Goal: Transaction & Acquisition: Register for event/course

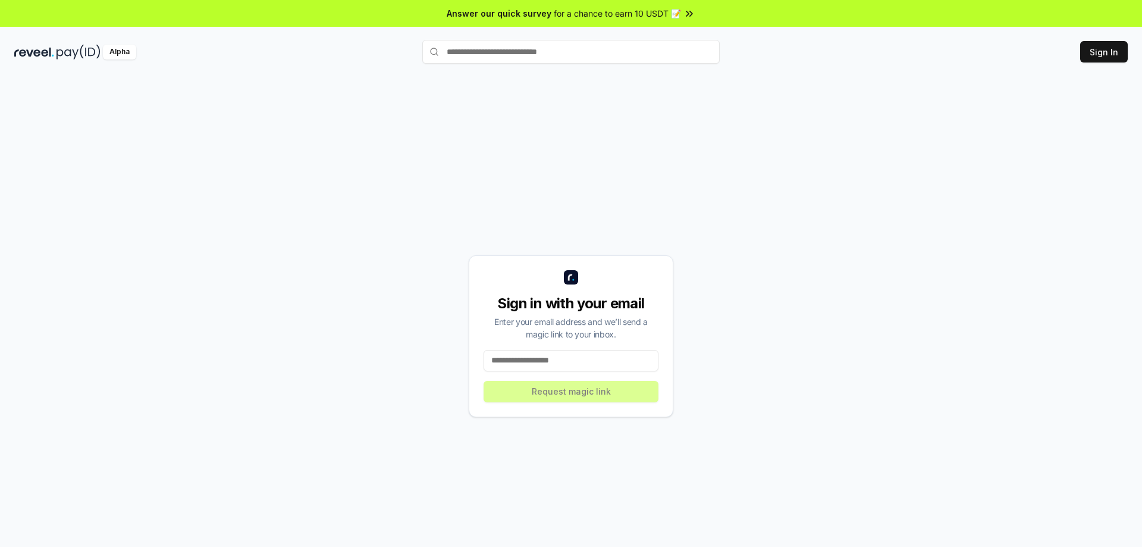
click at [561, 360] on input at bounding box center [571, 360] width 175 height 21
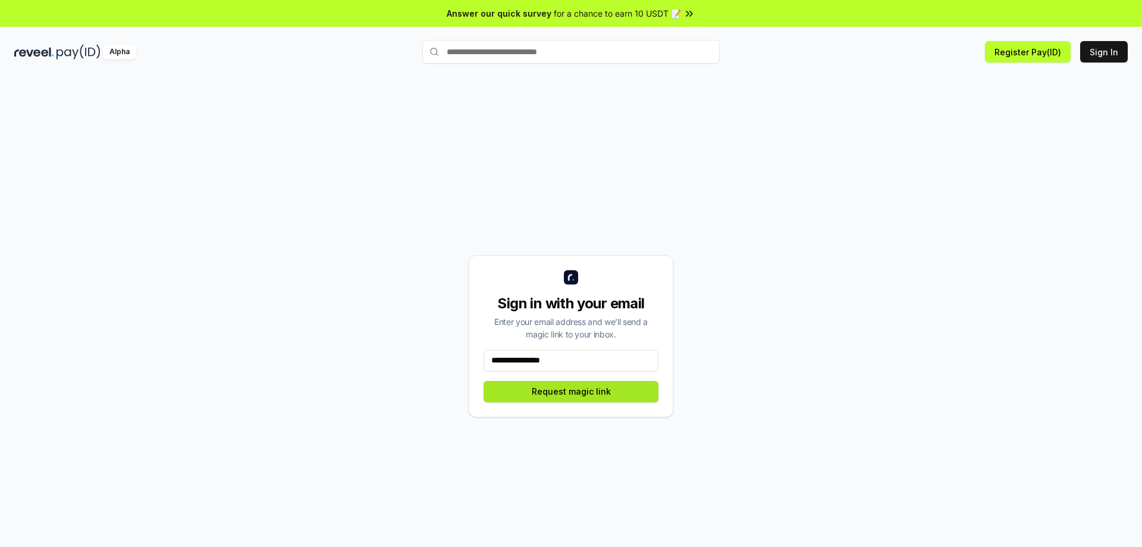
click at [589, 394] on button "Request magic link" at bounding box center [571, 391] width 175 height 21
click at [566, 394] on button "Request magic link" at bounding box center [571, 391] width 175 height 21
click at [572, 355] on input "**********" at bounding box center [571, 360] width 175 height 21
type input "**********"
click at [575, 396] on button "Request magic link" at bounding box center [571, 391] width 175 height 21
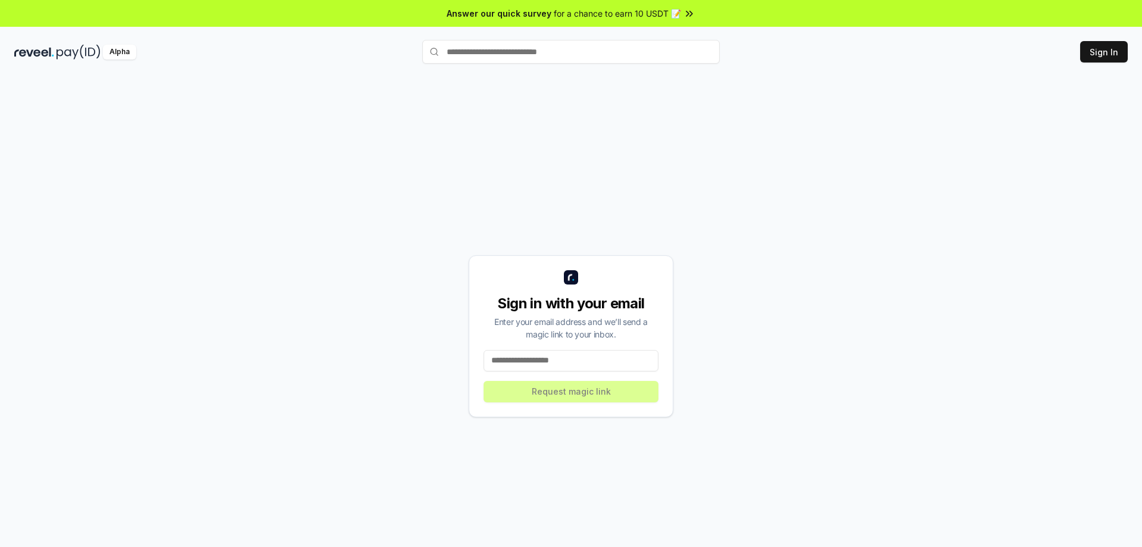
click at [572, 357] on input at bounding box center [571, 360] width 175 height 21
click at [535, 360] on input at bounding box center [571, 360] width 175 height 21
type input "**********"
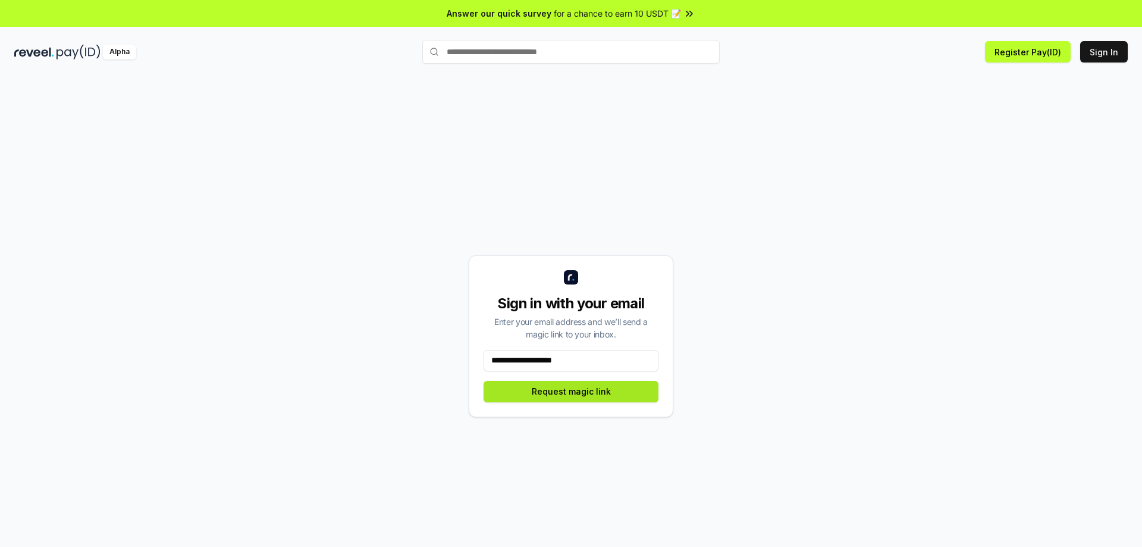
click at [578, 397] on button "Request magic link" at bounding box center [571, 391] width 175 height 21
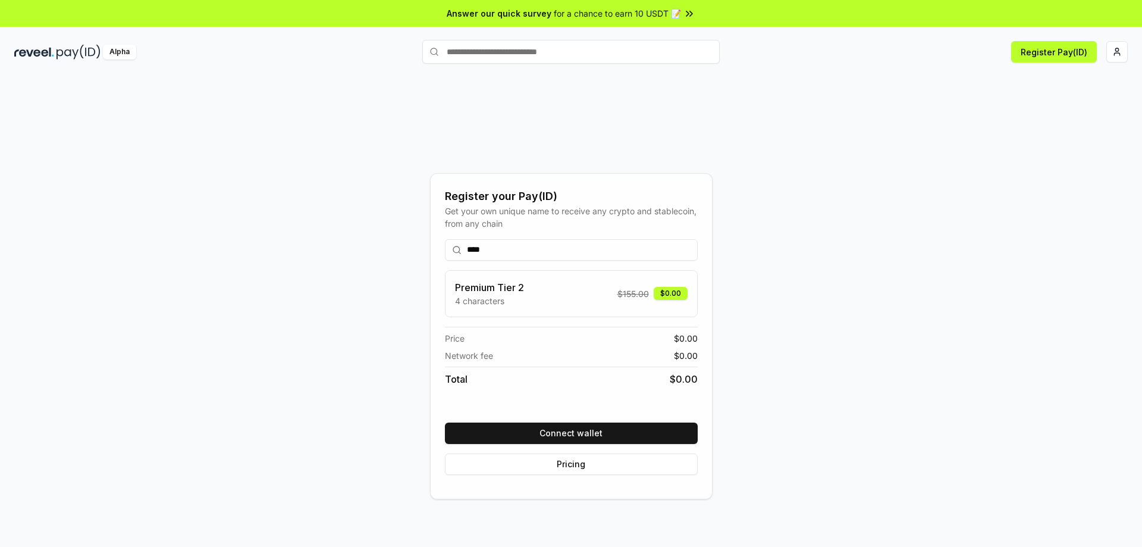
click at [820, 470] on div "Register your Pay(ID) Get your own unique name to receive any crypto and stable…" at bounding box center [570, 336] width 1113 height 490
click at [606, 437] on button "Connect wallet" at bounding box center [571, 432] width 253 height 21
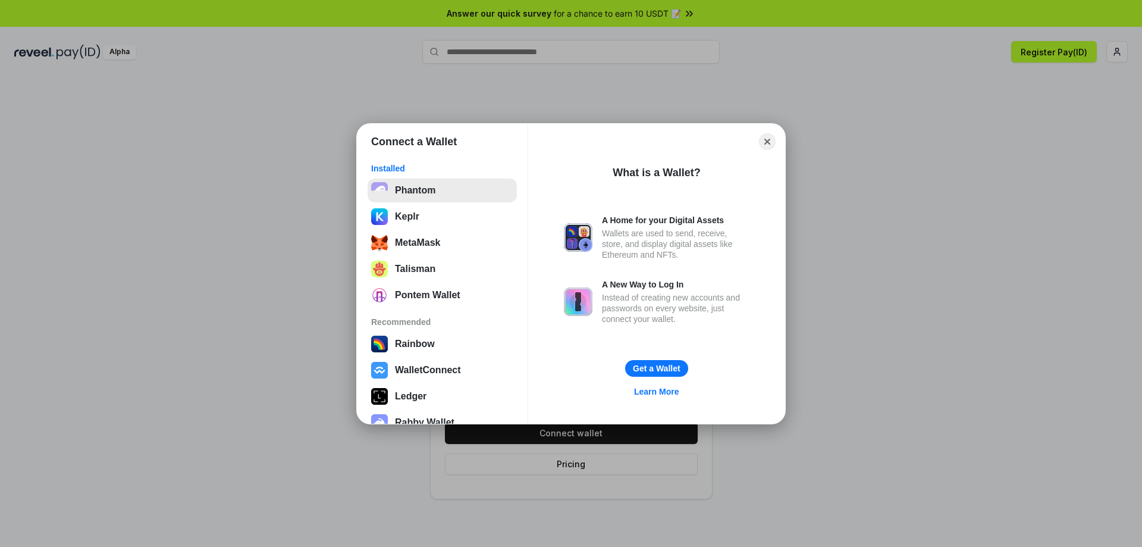
click at [426, 195] on button "Phantom" at bounding box center [442, 190] width 149 height 24
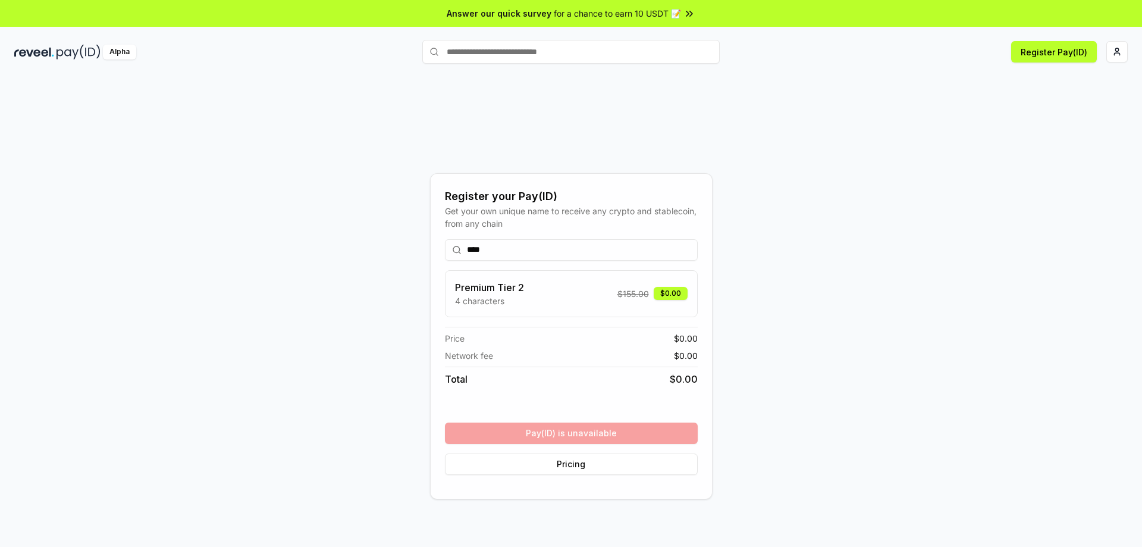
click at [581, 434] on div "**** Premium Tier 2 4 characters $ 155.00 $0.00 Price $ 0.00 Network fee $ 0.00…" at bounding box center [571, 357] width 253 height 255
click at [506, 252] on input "****" at bounding box center [571, 249] width 253 height 21
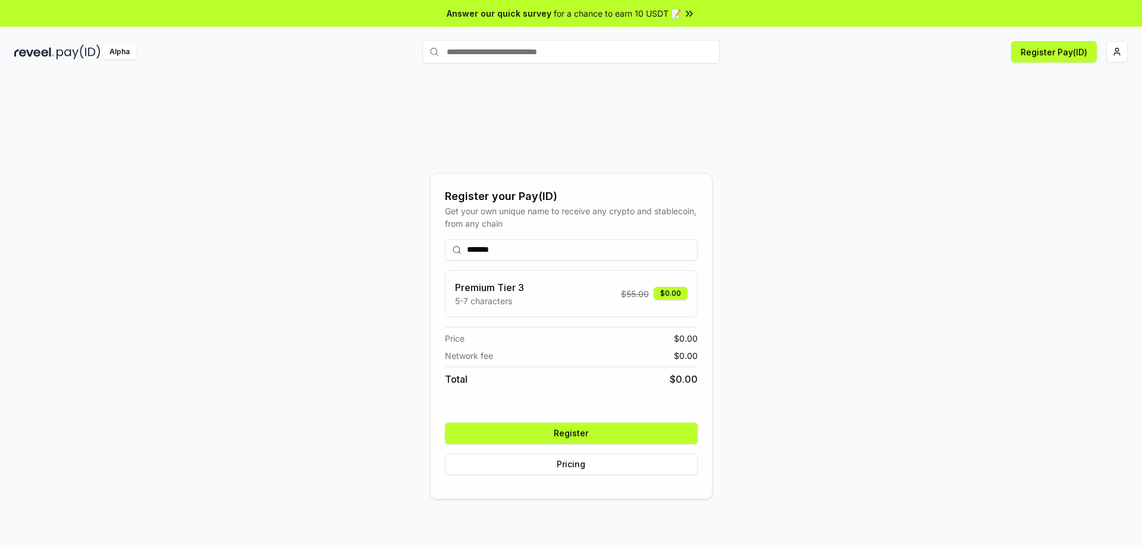
type input "*******"
click at [585, 434] on button "Register" at bounding box center [571, 432] width 253 height 21
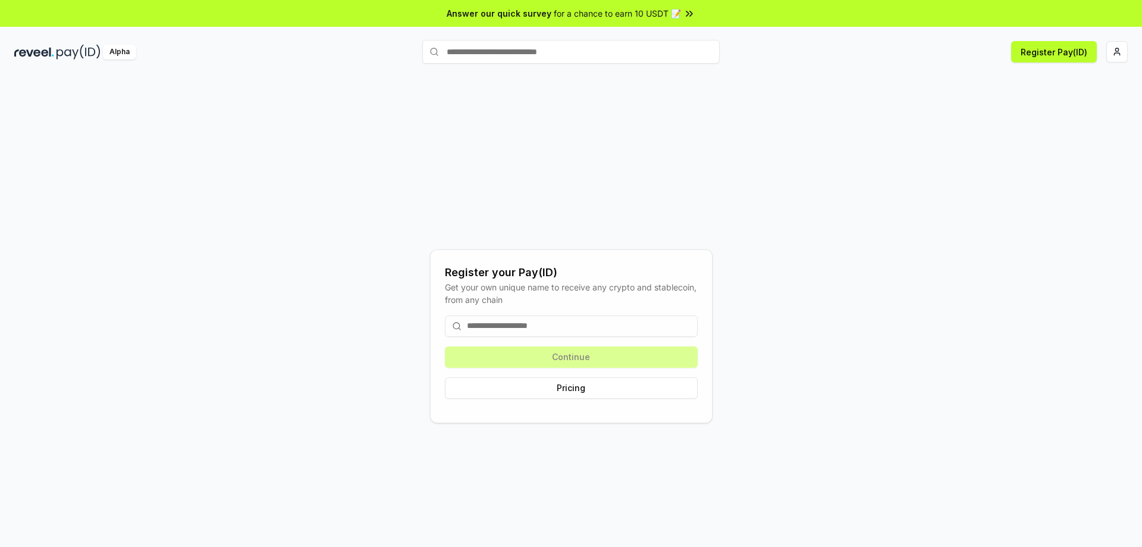
click at [540, 324] on input at bounding box center [571, 325] width 253 height 21
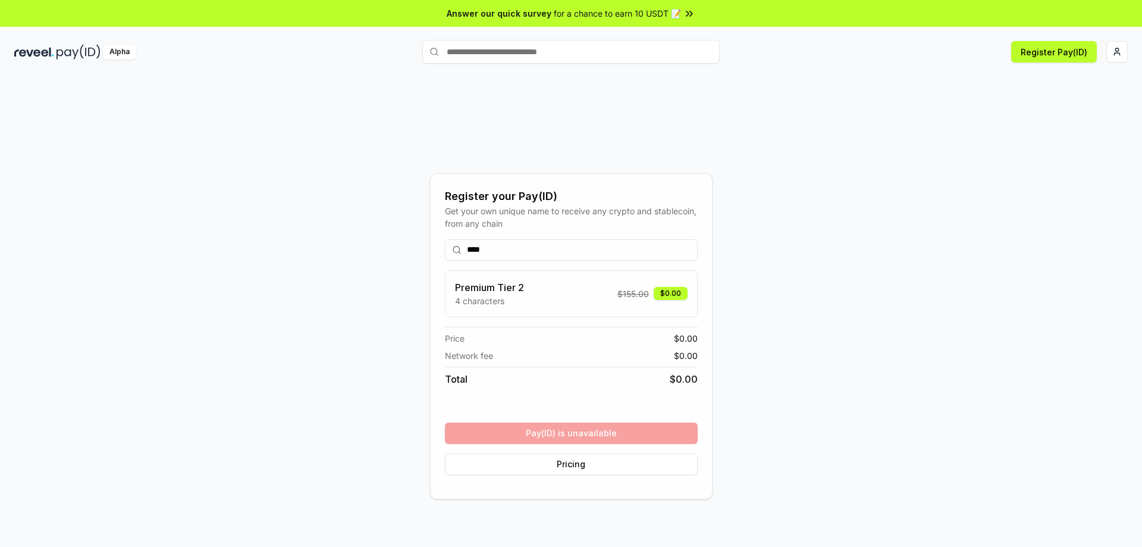
click at [477, 252] on input "****" at bounding box center [571, 249] width 253 height 21
click at [478, 252] on input "****" at bounding box center [571, 249] width 253 height 21
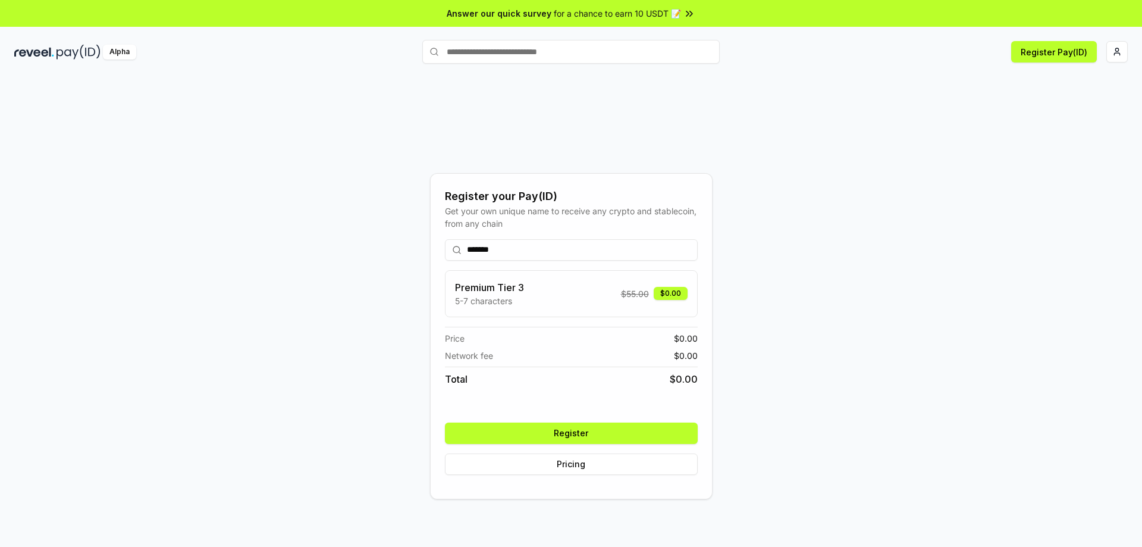
type input "*******"
click at [566, 428] on button "Register" at bounding box center [571, 432] width 253 height 21
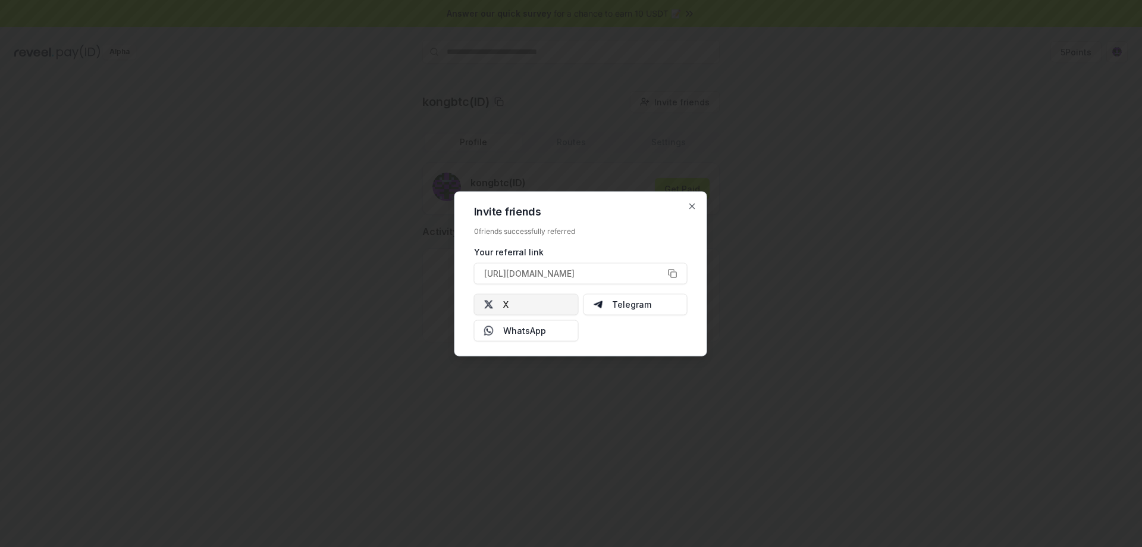
click at [550, 302] on button "X" at bounding box center [526, 303] width 105 height 21
click at [672, 269] on button "https://reveel.id/refer/kongbtc" at bounding box center [581, 272] width 214 height 21
click at [686, 206] on h2 "Invite friends" at bounding box center [581, 211] width 214 height 11
click at [692, 206] on icon "button" at bounding box center [692, 205] width 5 height 5
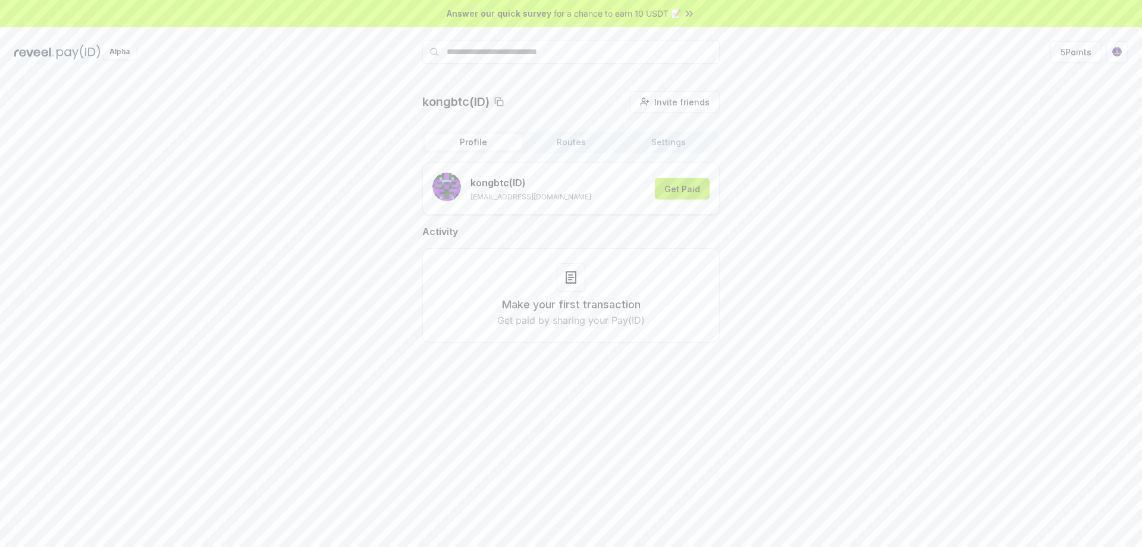
click at [685, 189] on button "Get Paid" at bounding box center [682, 188] width 55 height 21
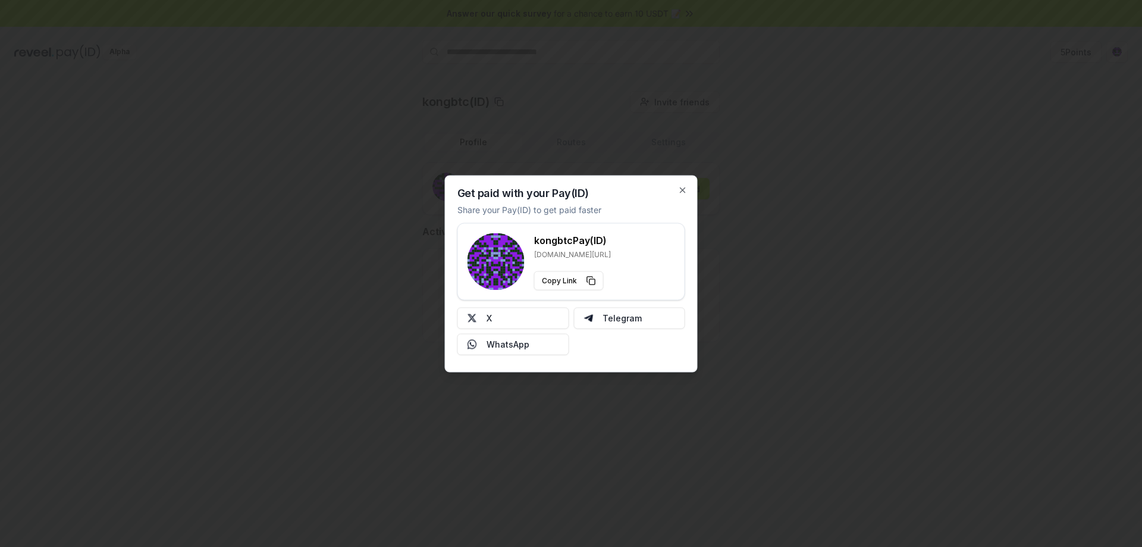
type button "https://reveel.id/pay/kongbtc"
click at [785, 143] on div at bounding box center [571, 273] width 1142 height 547
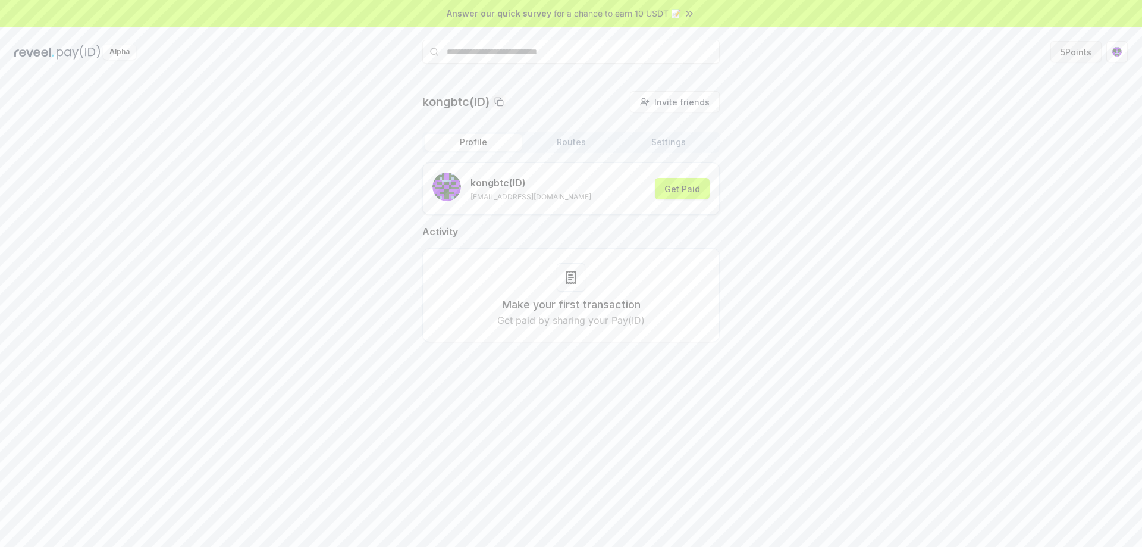
click at [1069, 55] on button "5 Points" at bounding box center [1075, 51] width 51 height 21
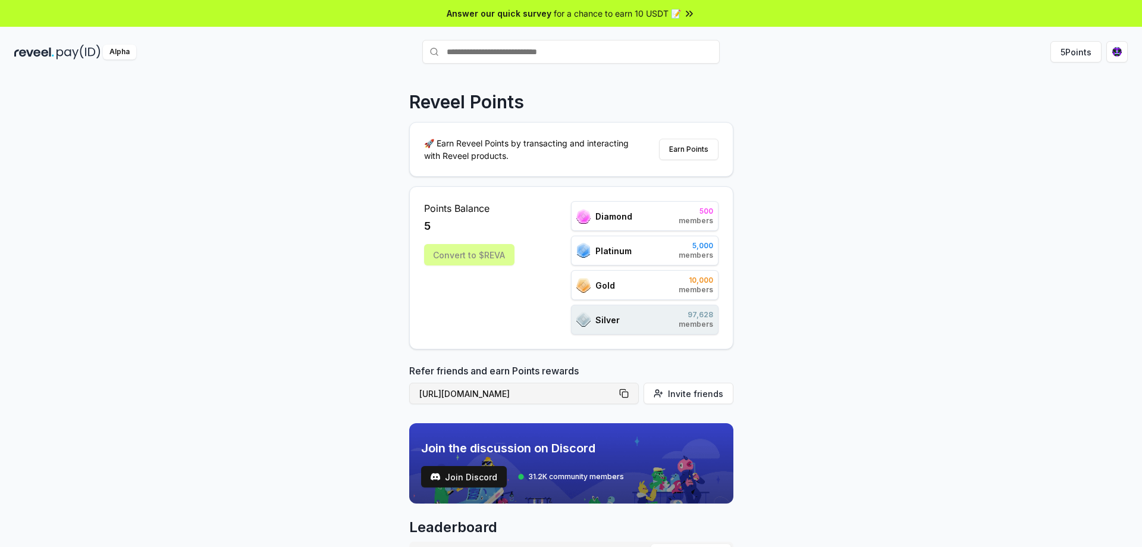
click at [630, 392] on button "https://reveel.id/refer/kongbtc" at bounding box center [524, 392] width 230 height 21
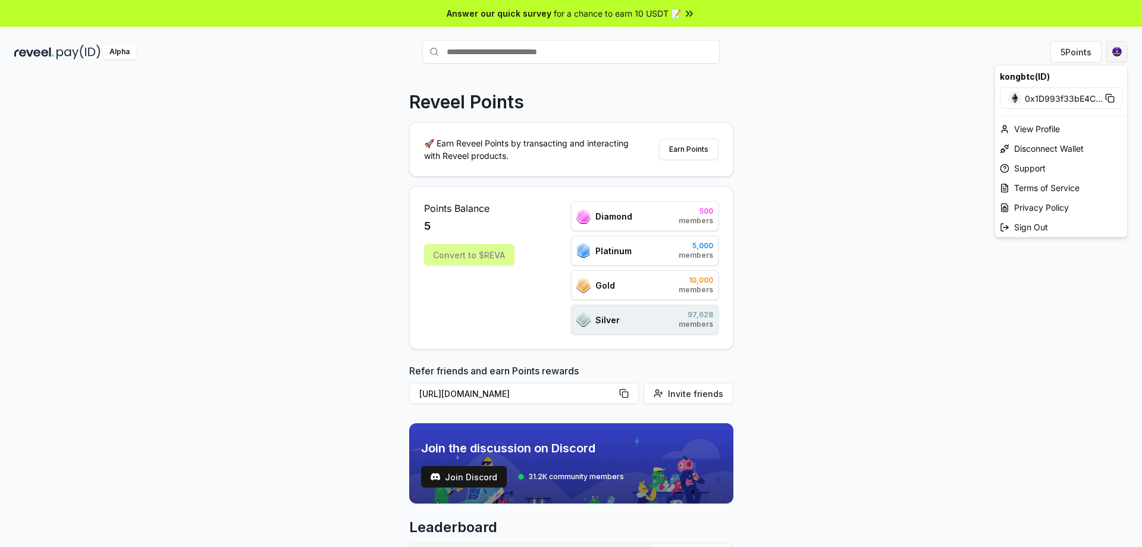
click at [1116, 61] on html "Answer our quick survey for a chance to earn 10 USDT 📝 Alpha 5 Points Reveel Po…" at bounding box center [571, 273] width 1142 height 547
click at [1058, 127] on div "View Profile" at bounding box center [1061, 129] width 132 height 20
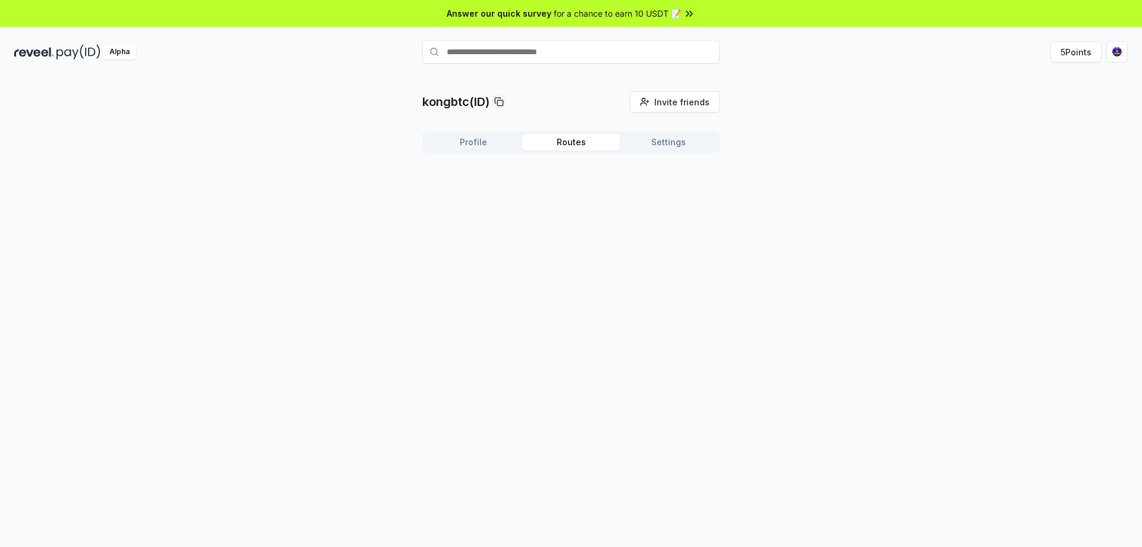
click at [575, 143] on button "Routes" at bounding box center [571, 142] width 98 height 17
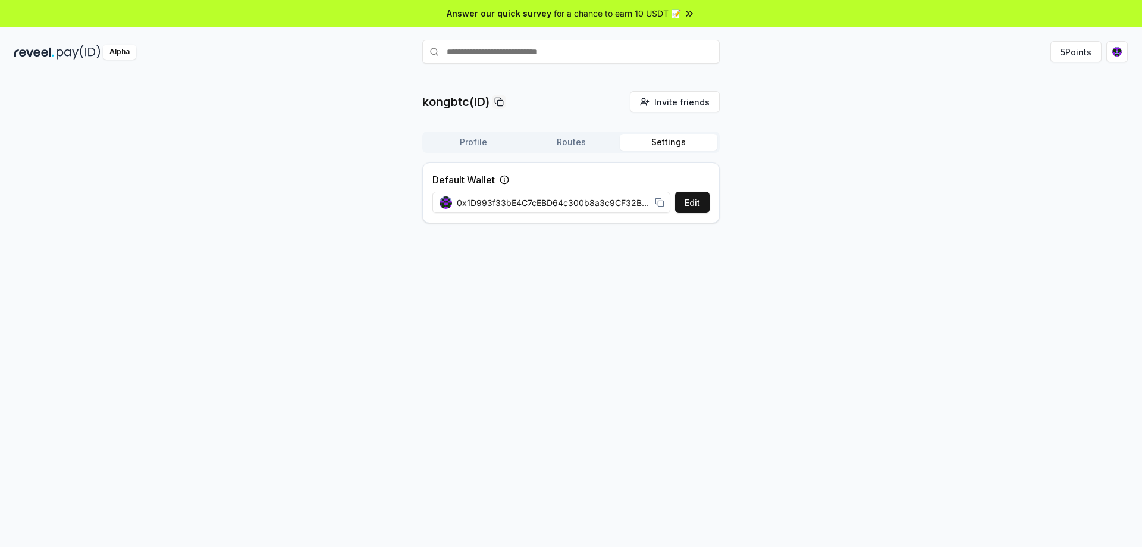
click at [675, 145] on button "Settings" at bounding box center [669, 142] width 98 height 17
click at [673, 143] on button "Settings" at bounding box center [669, 142] width 98 height 17
click at [573, 204] on span "0x1D993f33bE4C7cEBD64c300b8a3c9CF32B856Cdf" at bounding box center [553, 202] width 193 height 12
drag, startPoint x: 608, startPoint y: 201, endPoint x: 771, endPoint y: 200, distance: 163.6
click at [771, 200] on div "kongbtc(ID) Invite friends Invite Profile Routes Settings Default Wallet Edit 0…" at bounding box center [570, 162] width 1113 height 142
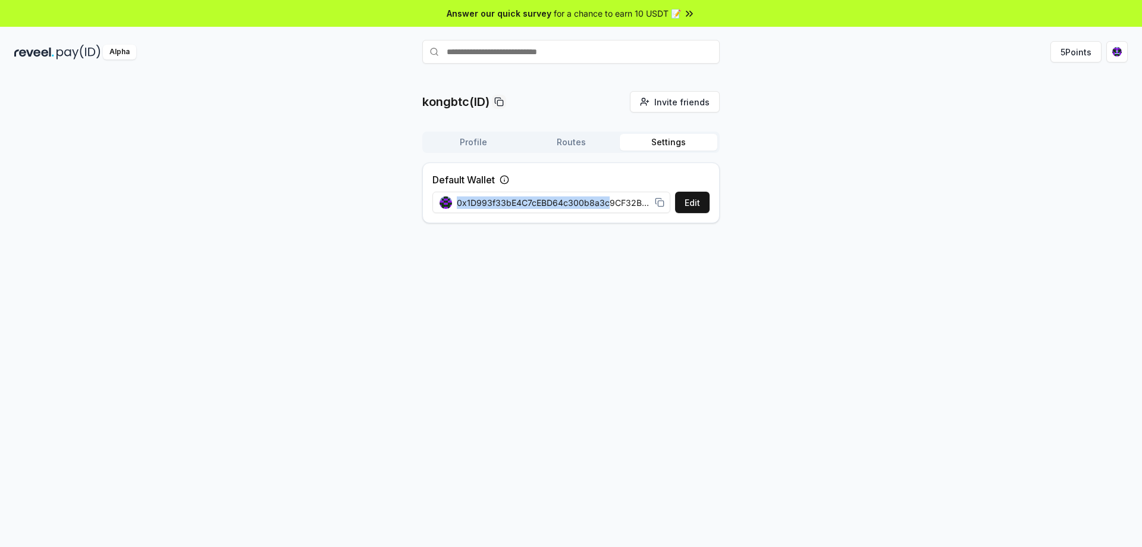
click at [763, 202] on div "kongbtc(ID) Invite friends Invite Profile Routes Settings Default Wallet Edit 0…" at bounding box center [570, 162] width 1113 height 142
click at [505, 176] on circle at bounding box center [504, 179] width 8 height 8
click at [506, 179] on icon at bounding box center [505, 180] width 10 height 10
click at [476, 132] on div "Profile Routes Settings" at bounding box center [570, 141] width 297 height 21
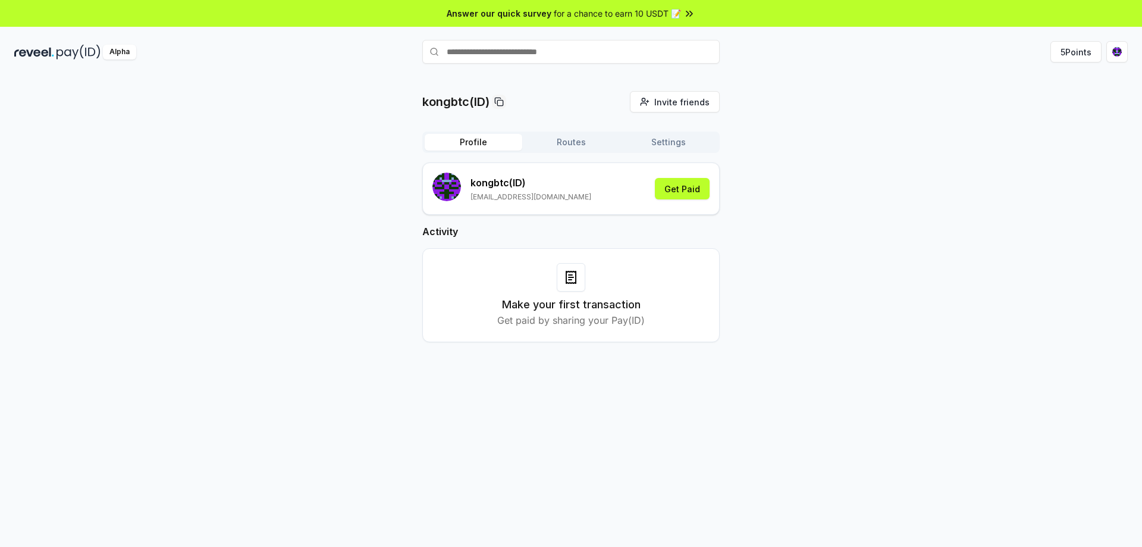
click at [476, 140] on button "Profile" at bounding box center [474, 142] width 98 height 17
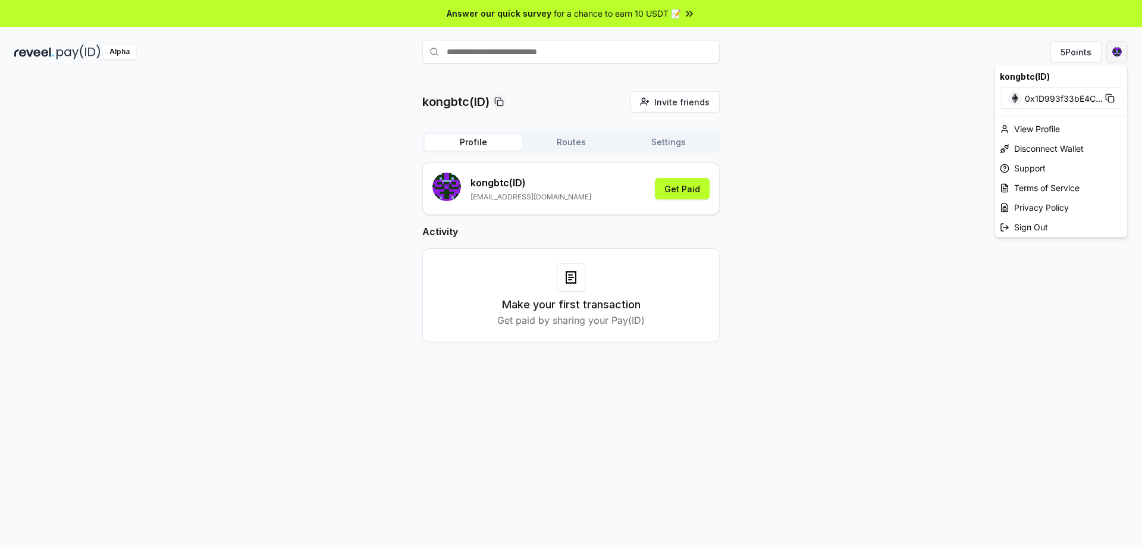
click at [1115, 55] on html "Answer our quick survey for a chance to earn 10 USDT 📝 Alpha 5 Points kongbtc(I…" at bounding box center [571, 273] width 1142 height 547
click at [1071, 100] on span "0x1D993f33bE4C ..." at bounding box center [1064, 98] width 78 height 12
click at [1049, 228] on div "Sign Out" at bounding box center [1061, 227] width 132 height 20
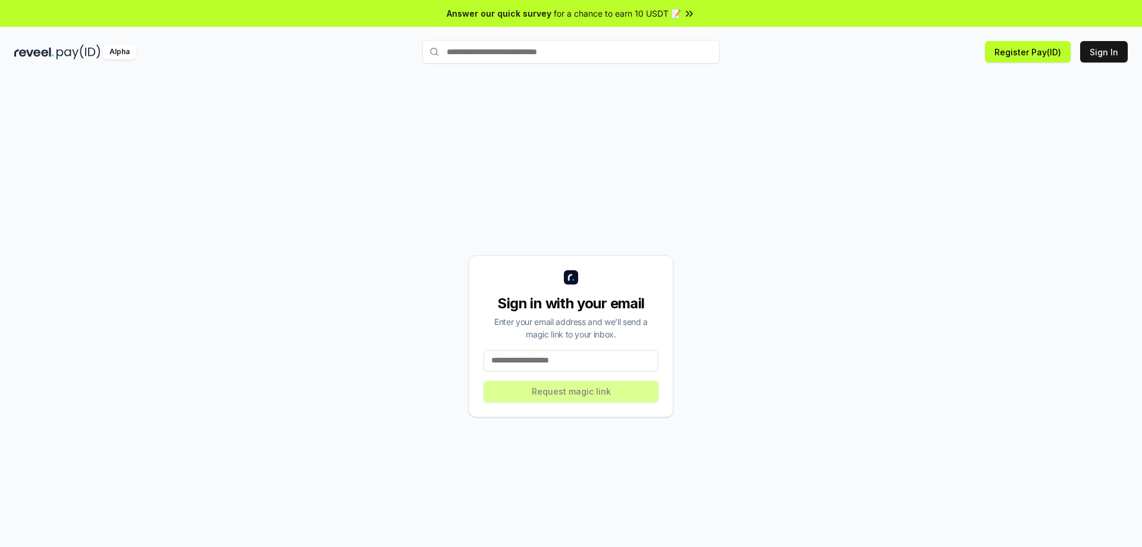
click at [567, 362] on input at bounding box center [571, 360] width 175 height 21
type input "**********"
click at [592, 390] on button "Request magic link" at bounding box center [571, 391] width 175 height 21
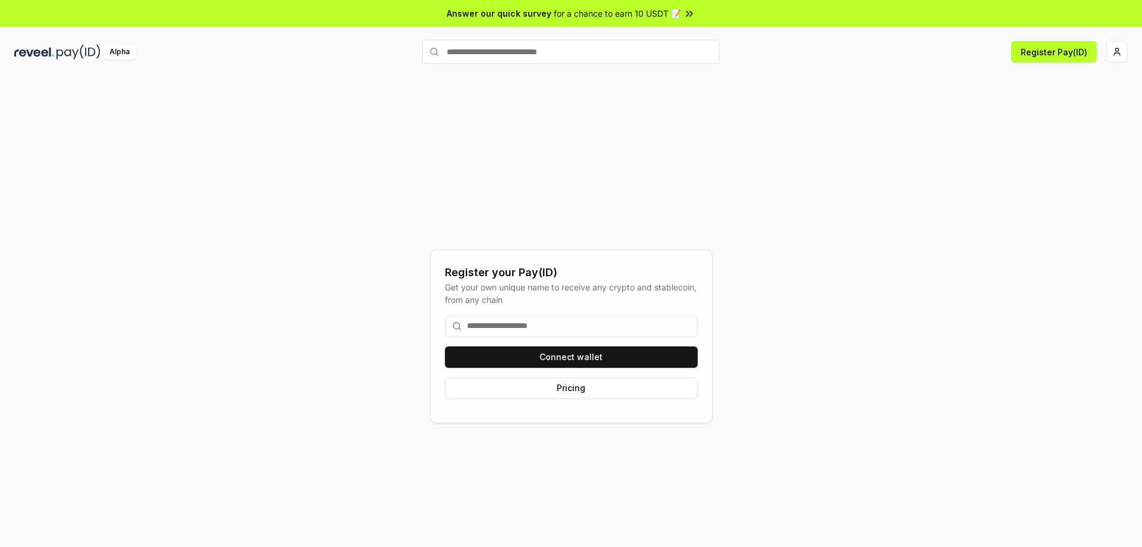
click at [608, 140] on div "Register your Pay(ID) Get your own unique name to receive any crypto and stable…" at bounding box center [570, 336] width 1113 height 490
click at [589, 352] on button "Connect wallet" at bounding box center [571, 356] width 253 height 21
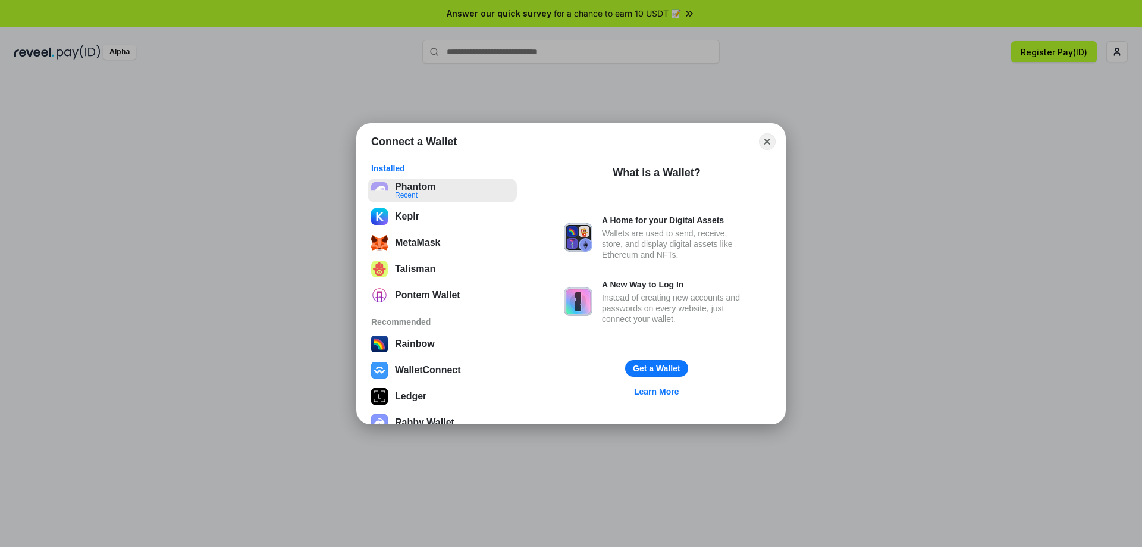
click at [413, 197] on button "Phantom Recent" at bounding box center [442, 190] width 149 height 24
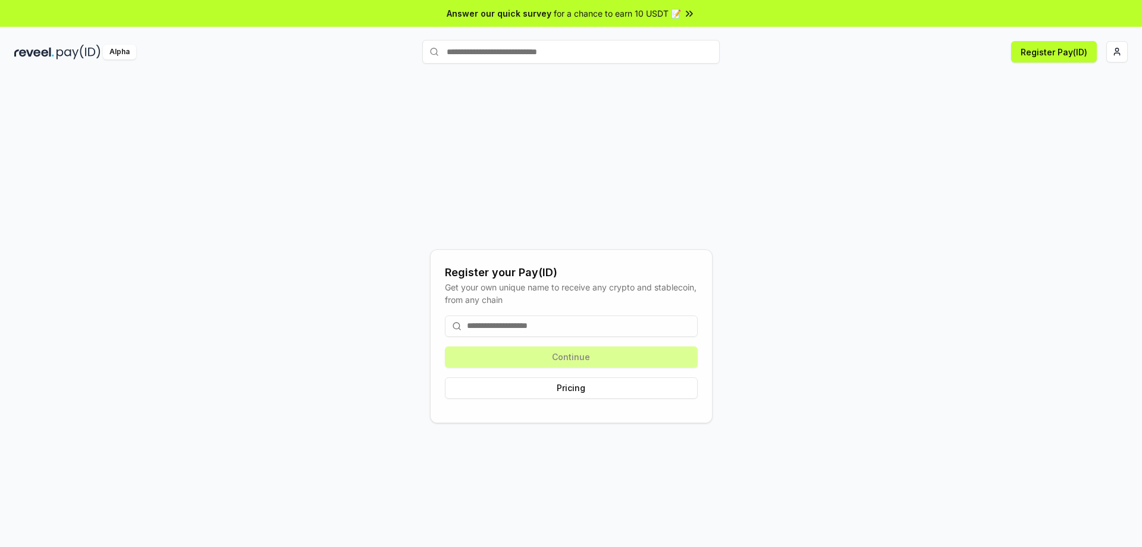
click at [539, 325] on input at bounding box center [571, 325] width 253 height 21
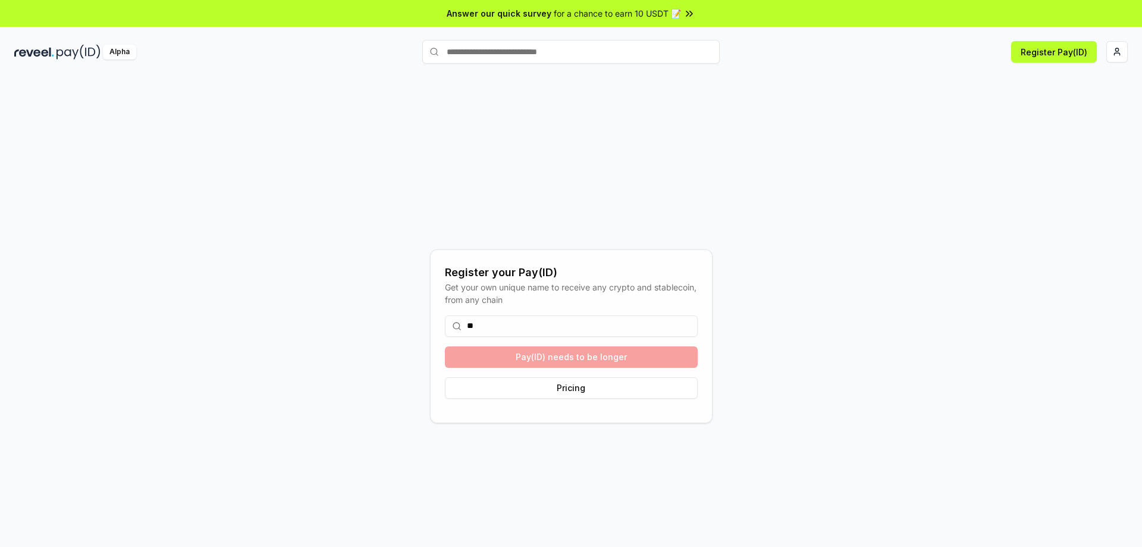
type input "*"
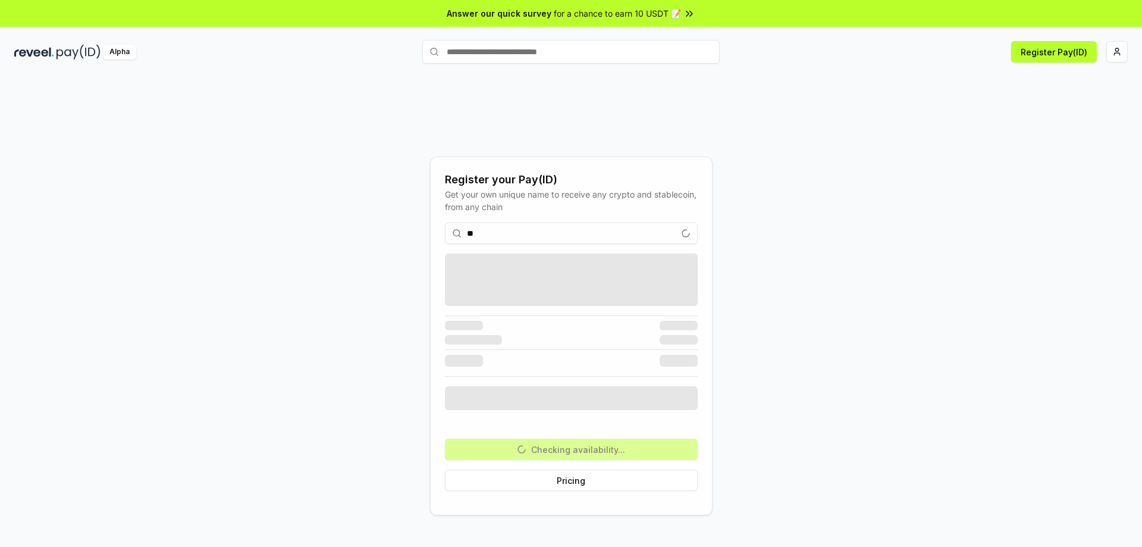
type input "*"
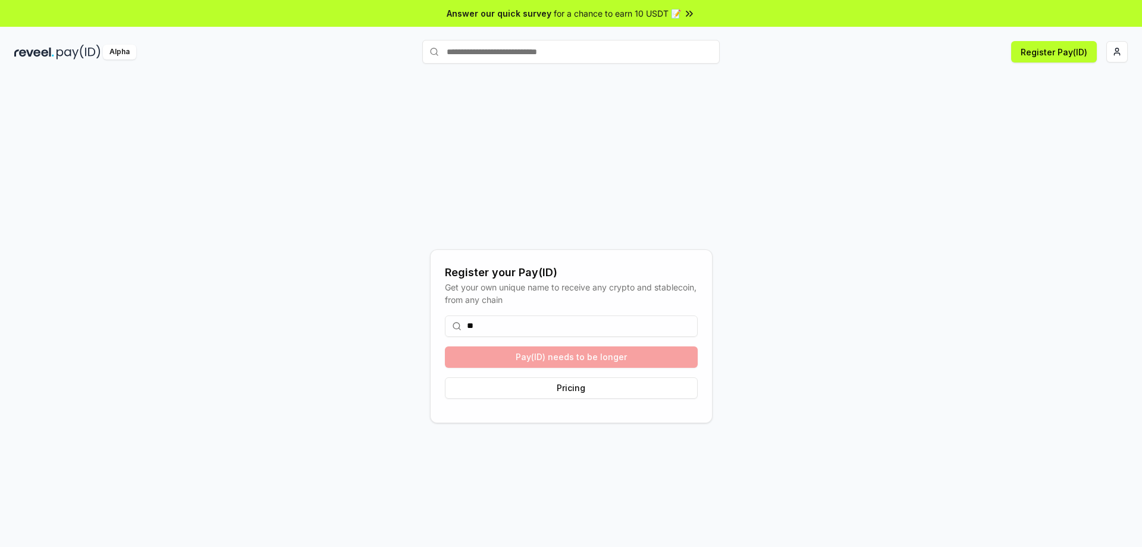
type input "*"
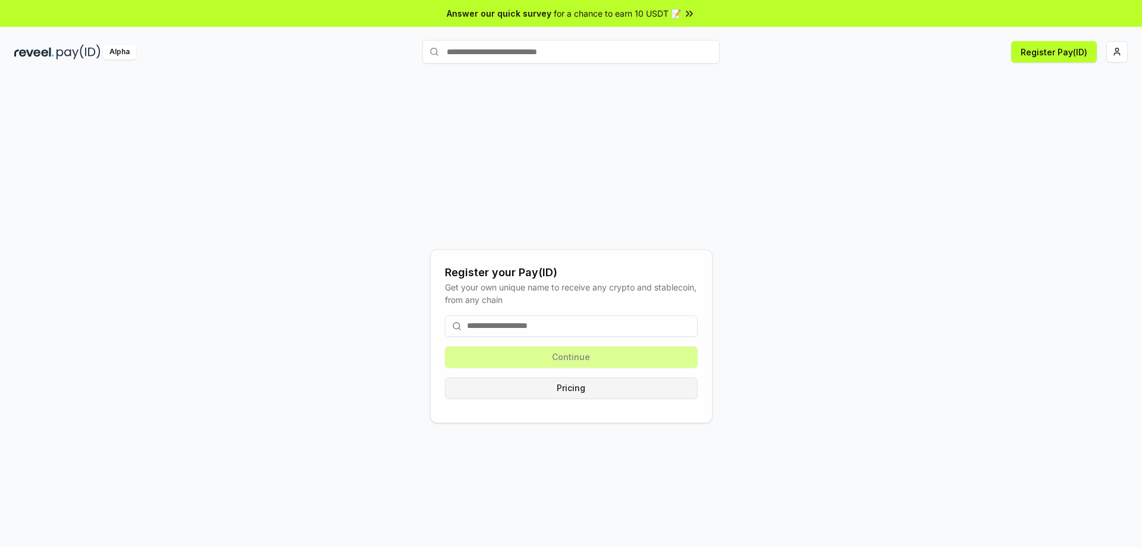
click at [581, 383] on button "Pricing" at bounding box center [571, 387] width 253 height 21
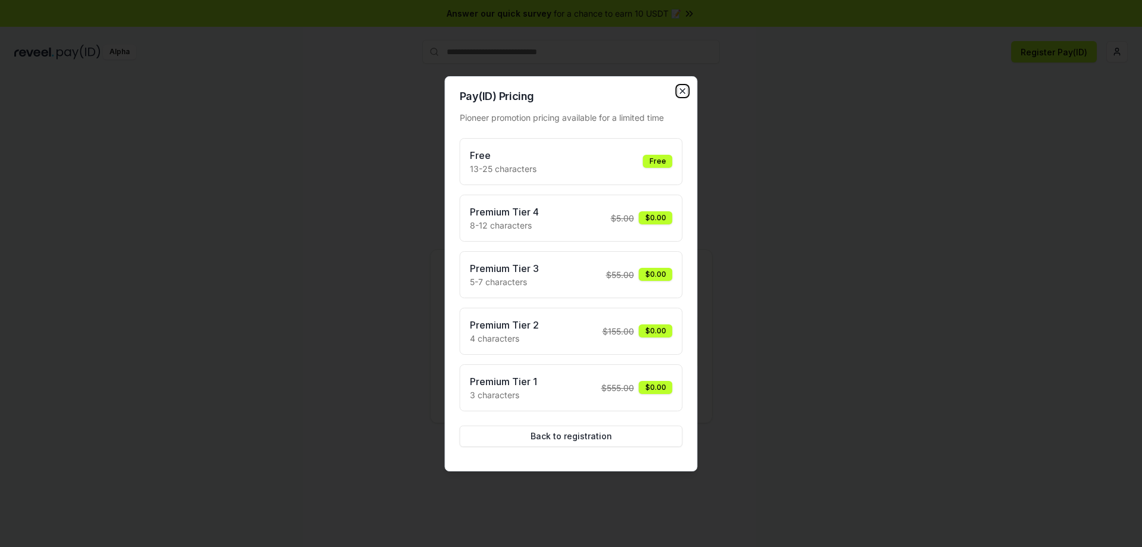
click at [684, 86] on icon "button" at bounding box center [683, 91] width 10 height 10
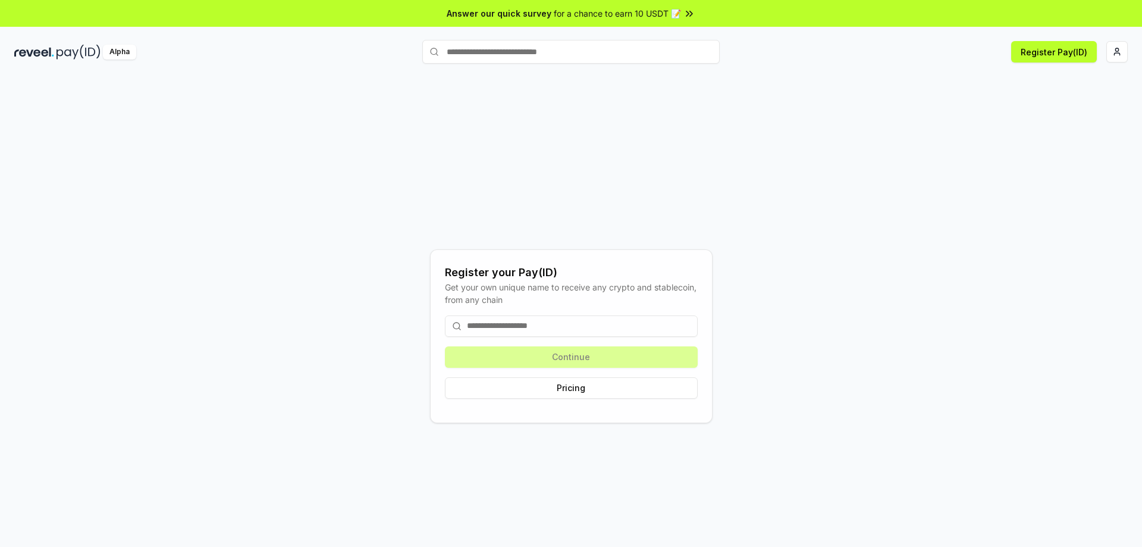
click at [508, 330] on input at bounding box center [571, 325] width 253 height 21
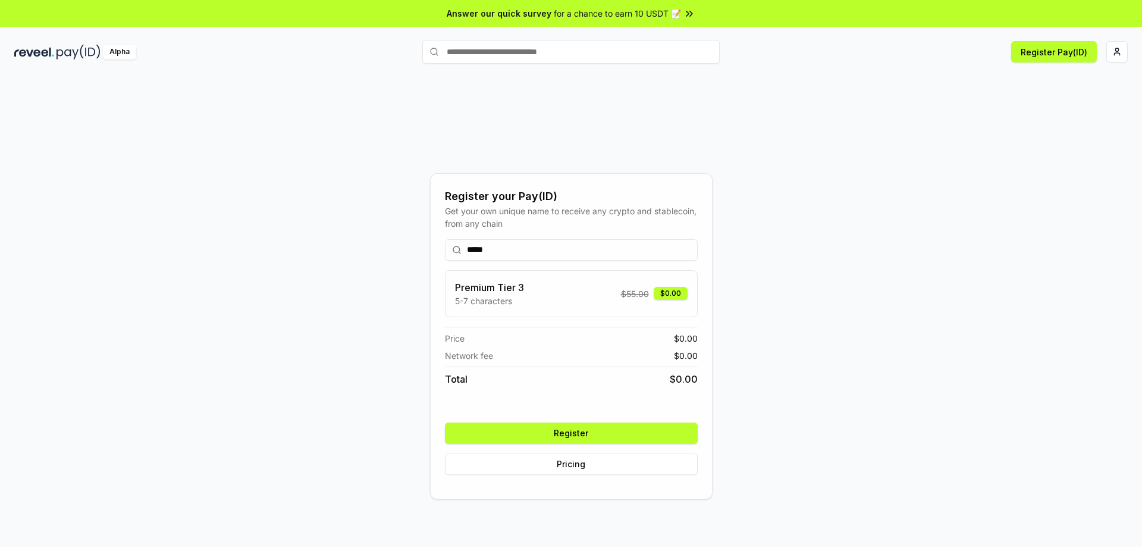
type input "*****"
click at [589, 433] on button "Register" at bounding box center [571, 432] width 253 height 21
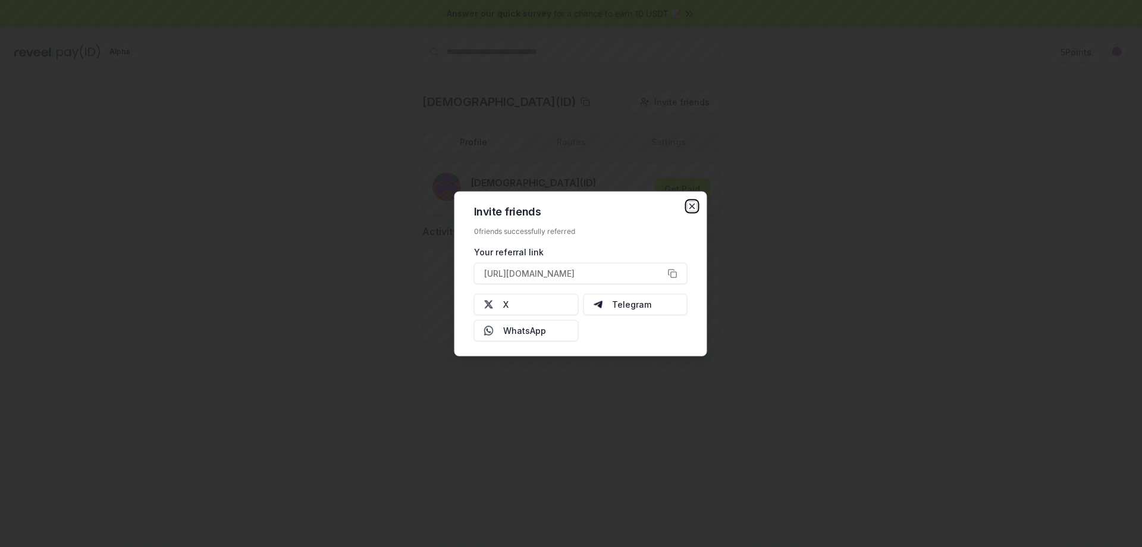
click at [689, 206] on icon "button" at bounding box center [693, 206] width 10 height 10
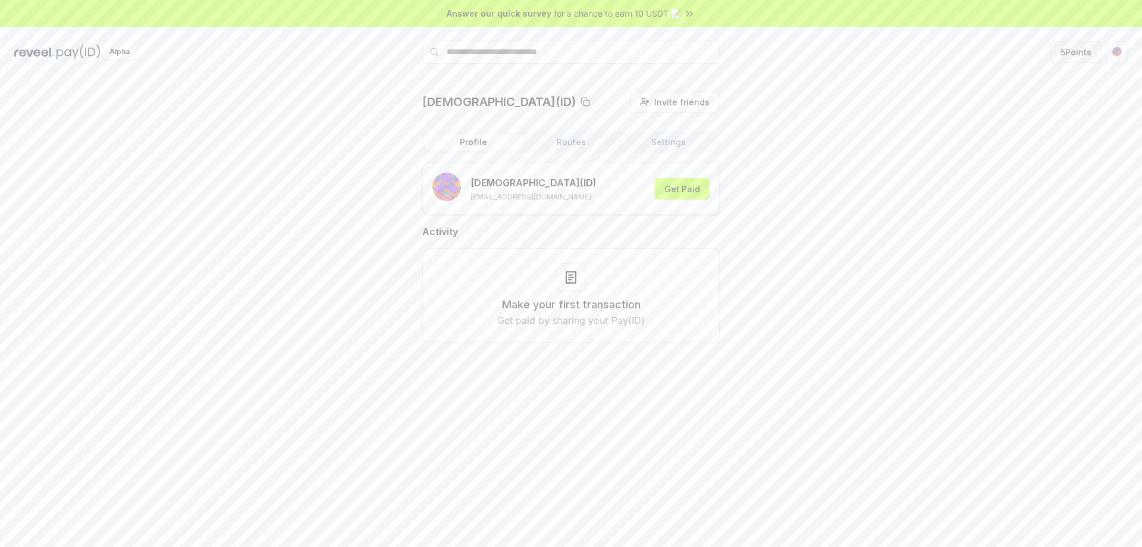
click at [1075, 58] on button "5 Points" at bounding box center [1075, 51] width 51 height 21
